Goal: Task Accomplishment & Management: Use online tool/utility

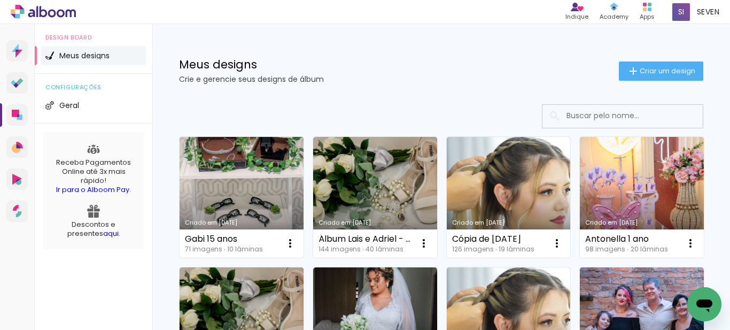
click at [253, 185] on link "Criado em [DATE]" at bounding box center [242, 197] width 124 height 121
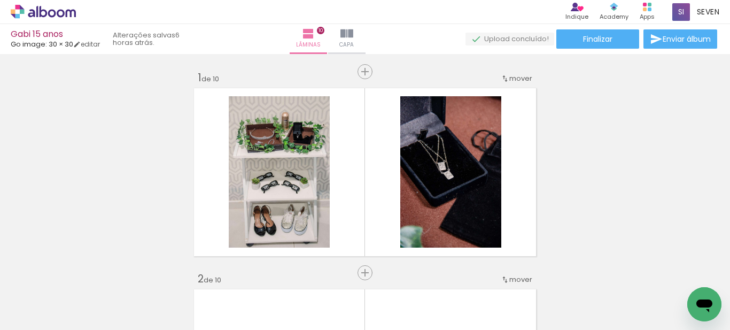
click at [55, 299] on iron-icon at bounding box center [54, 297] width 9 height 9
click at [52, 300] on div at bounding box center [34, 295] width 55 height 18
click at [0, 0] on slot "Não utilizadas" at bounding box center [0, 0] width 0 height 0
type input "Não utilizadas"
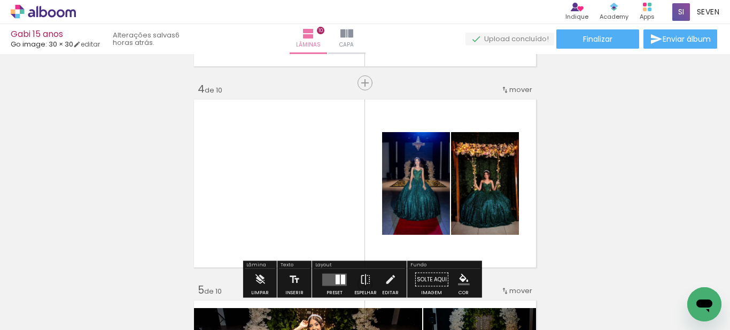
scroll to position [695, 0]
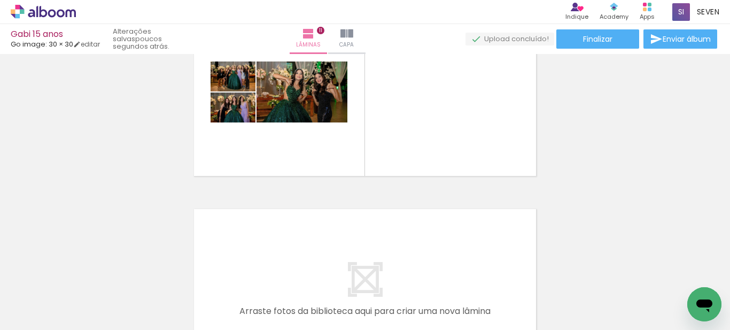
scroll to position [2618, 0]
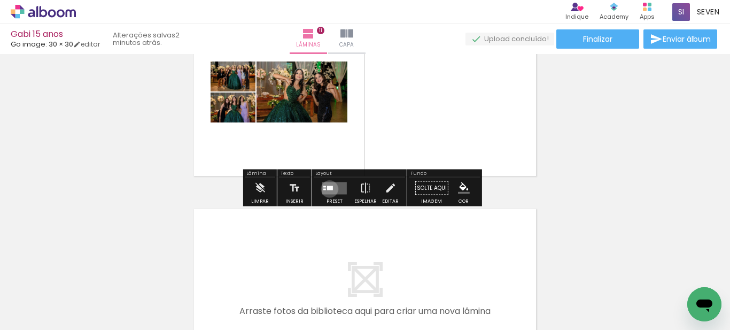
click at [327, 189] on div at bounding box center [330, 187] width 6 height 4
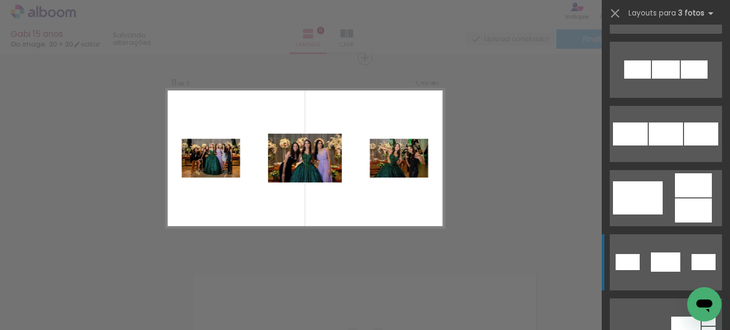
scroll to position [160, 0]
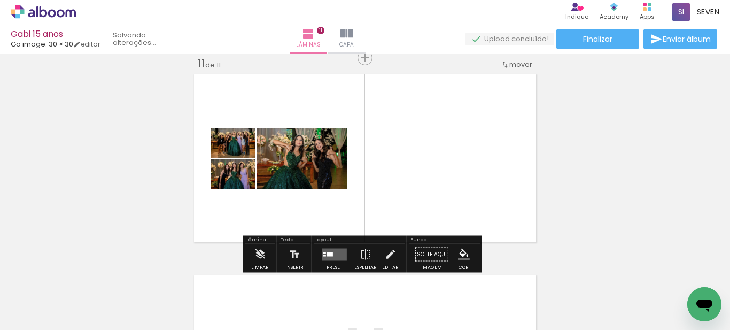
scroll to position [0, 0]
click at [327, 252] on div at bounding box center [330, 254] width 6 height 4
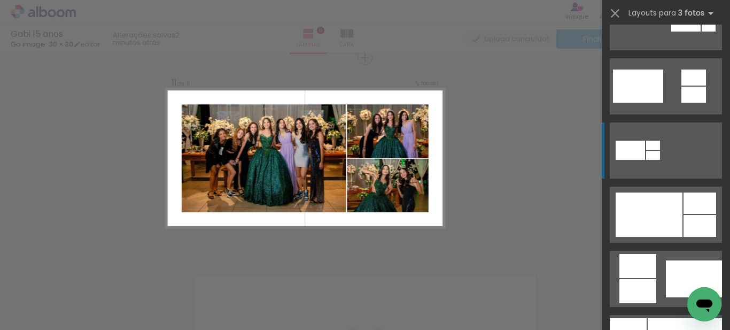
scroll to position [427, 0]
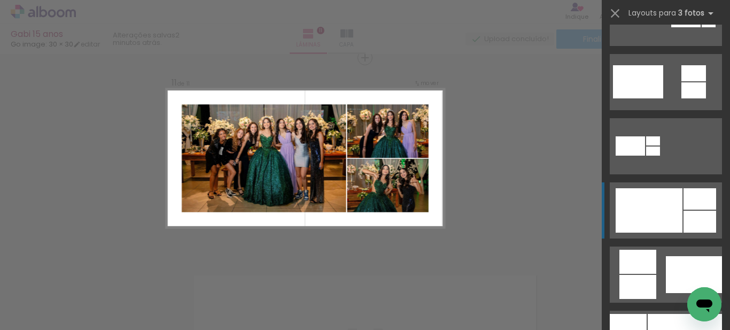
click at [666, 217] on div at bounding box center [649, 210] width 67 height 44
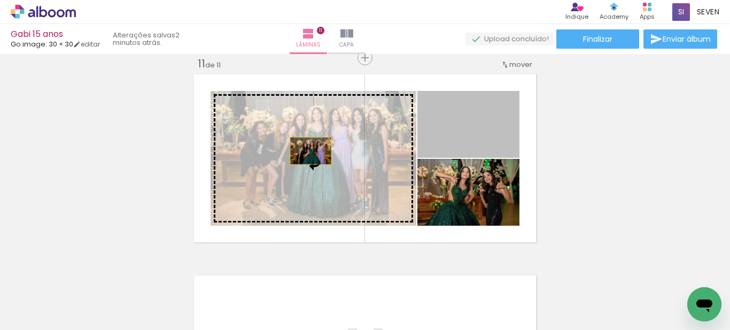
drag, startPoint x: 478, startPoint y: 136, endPoint x: 307, endPoint y: 151, distance: 171.6
click at [0, 0] on slot at bounding box center [0, 0] width 0 height 0
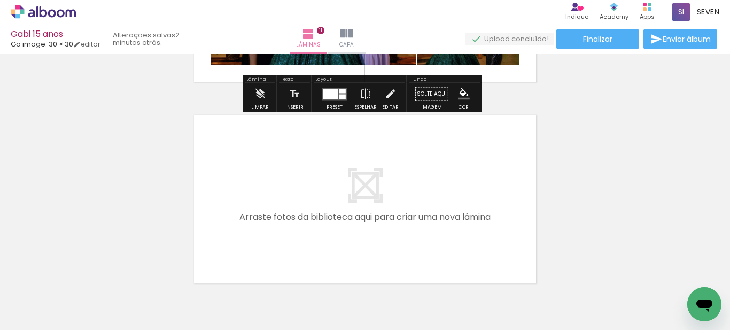
scroll to position [2237, 0]
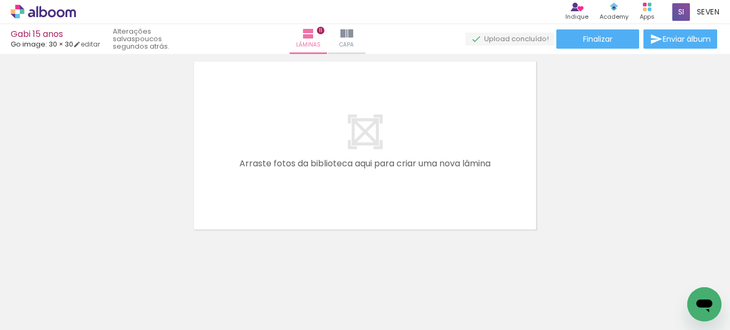
drag, startPoint x: 75, startPoint y: 317, endPoint x: 255, endPoint y: 172, distance: 231.0
click at [255, 172] on quentale-workspace at bounding box center [365, 165] width 730 height 330
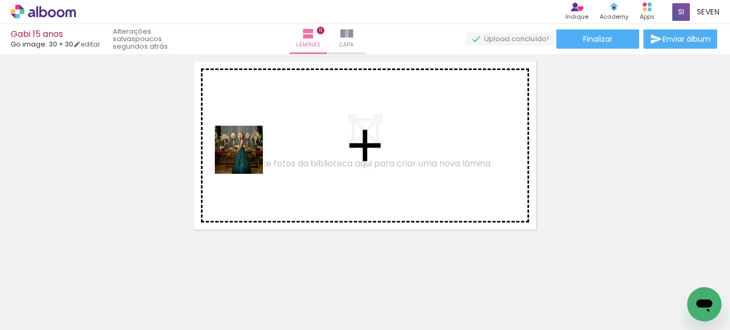
drag, startPoint x: 110, startPoint y: 301, endPoint x: 256, endPoint y: 154, distance: 207.0
click at [277, 110] on quentale-workspace at bounding box center [365, 165] width 730 height 330
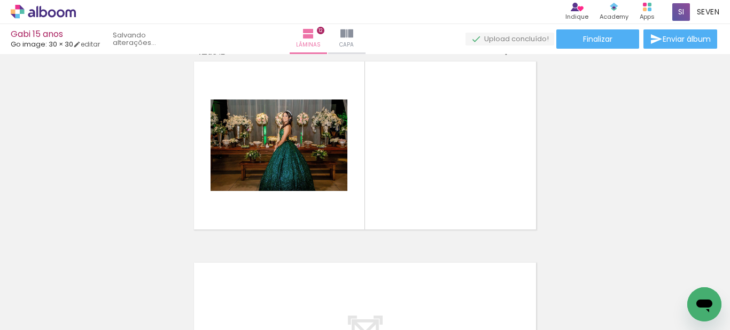
scroll to position [2224, 0]
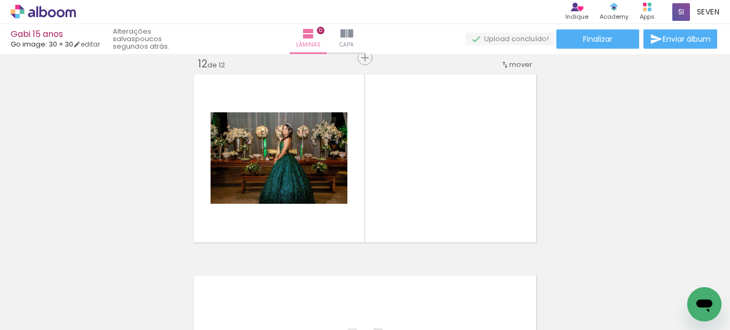
drag, startPoint x: 256, startPoint y: 154, endPoint x: 98, endPoint y: 294, distance: 211.3
click at [98, 294] on quentale-workspace at bounding box center [365, 165] width 730 height 330
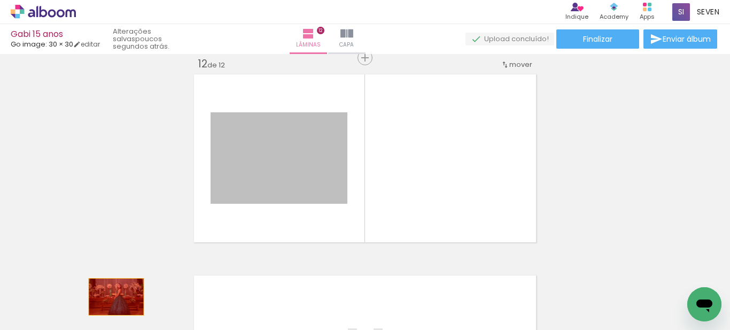
drag, startPoint x: 277, startPoint y: 156, endPoint x: 112, endPoint y: 297, distance: 216.8
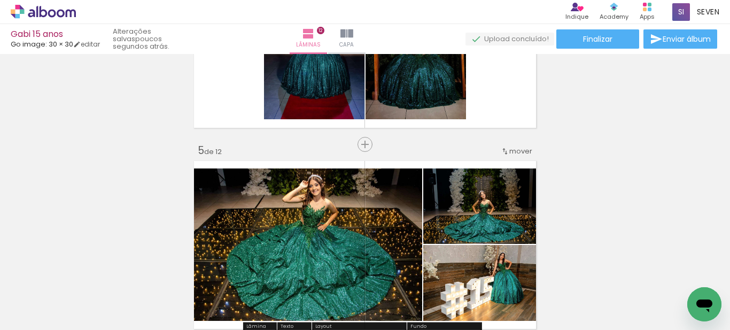
scroll to position [621, 0]
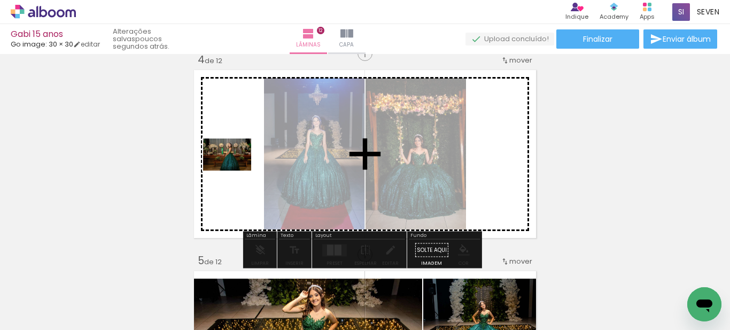
drag, startPoint x: 98, startPoint y: 299, endPoint x: 235, endPoint y: 170, distance: 187.5
click at [235, 170] on quentale-workspace at bounding box center [365, 165] width 730 height 330
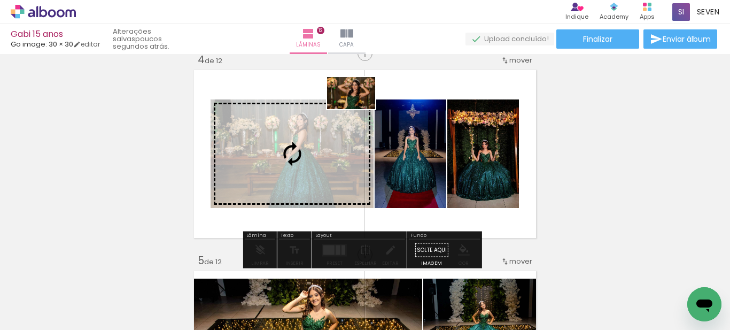
drag, startPoint x: 135, startPoint y: 273, endPoint x: 359, endPoint y: 109, distance: 277.5
click at [359, 109] on quentale-workspace at bounding box center [365, 165] width 730 height 330
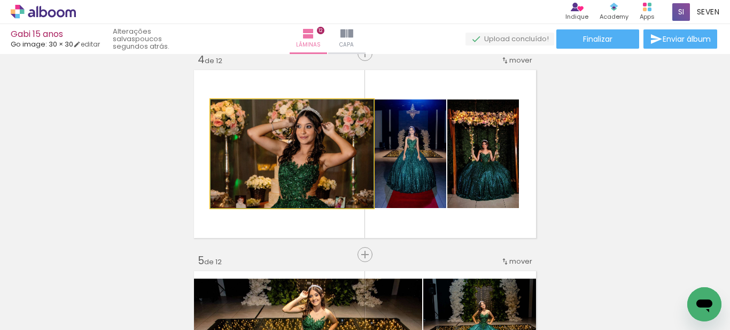
click at [360, 108] on quentale-photo at bounding box center [292, 153] width 163 height 108
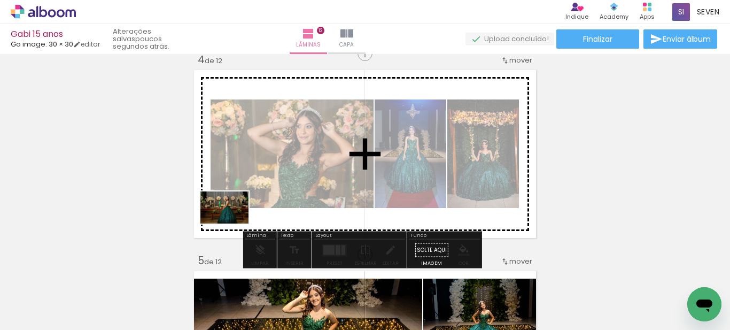
drag, startPoint x: 100, startPoint y: 298, endPoint x: 232, endPoint y: 223, distance: 151.4
click at [232, 223] on quentale-workspace at bounding box center [365, 165] width 730 height 330
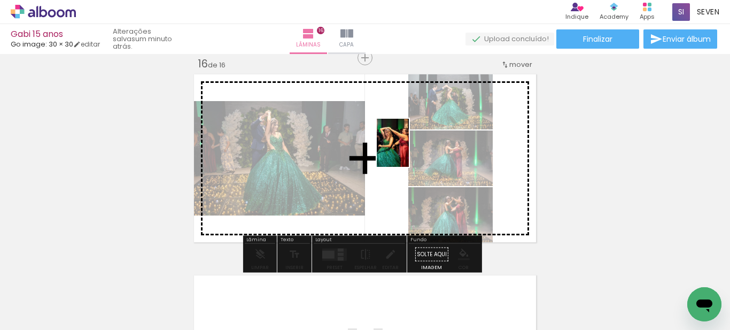
scroll to position [107, 0]
click at [409, 151] on quentale-workspace at bounding box center [365, 165] width 730 height 330
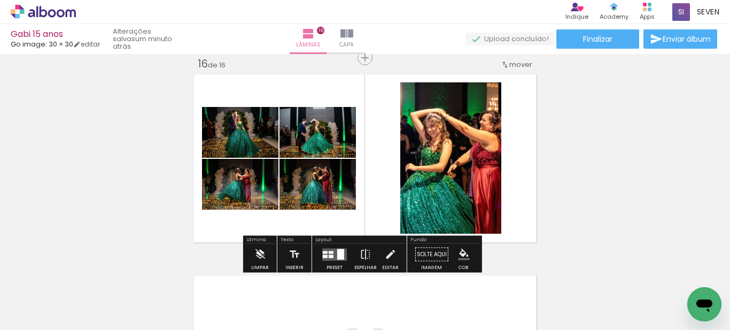
click at [329, 256] on div at bounding box center [331, 255] width 5 height 3
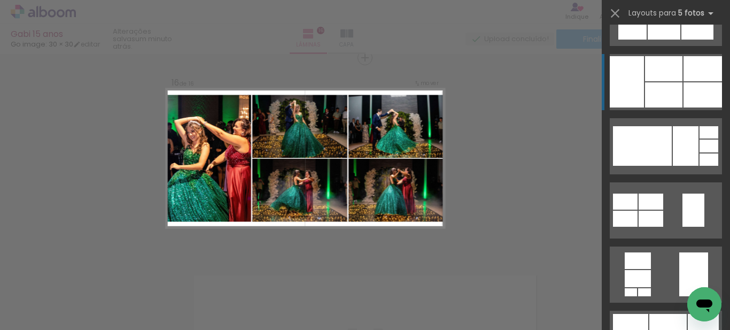
scroll to position [160, 0]
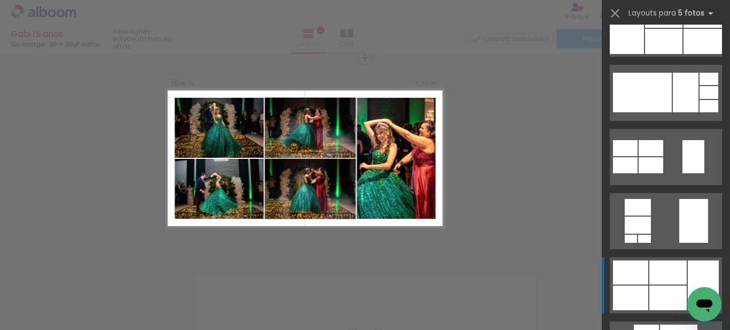
click at [657, 269] on div at bounding box center [667, 272] width 37 height 24
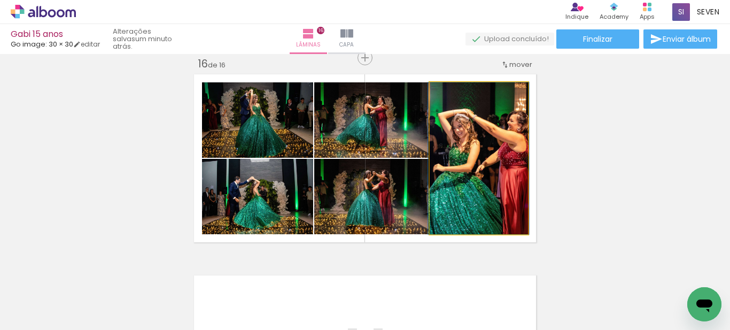
click at [470, 134] on quentale-photo at bounding box center [479, 158] width 98 height 152
click at [487, 160] on quentale-photo at bounding box center [479, 158] width 98 height 152
drag, startPoint x: 449, startPoint y: 95, endPoint x: 314, endPoint y: 106, distance: 136.2
type paper-slider "100"
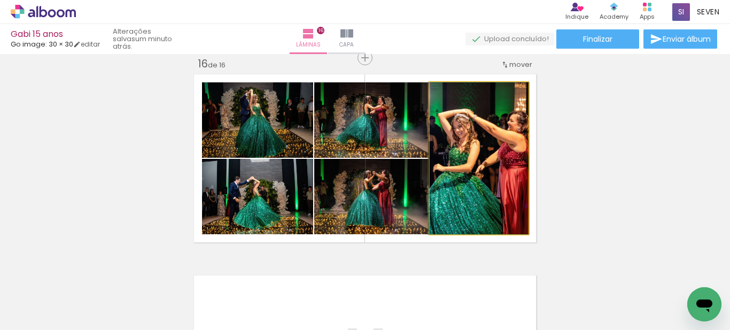
click at [0, 0] on slot at bounding box center [0, 0] width 0 height 0
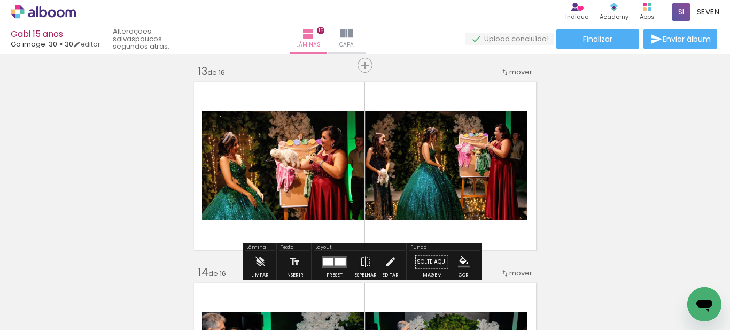
scroll to position [2440, 0]
